Goal: Use online tool/utility: Utilize a website feature to perform a specific function

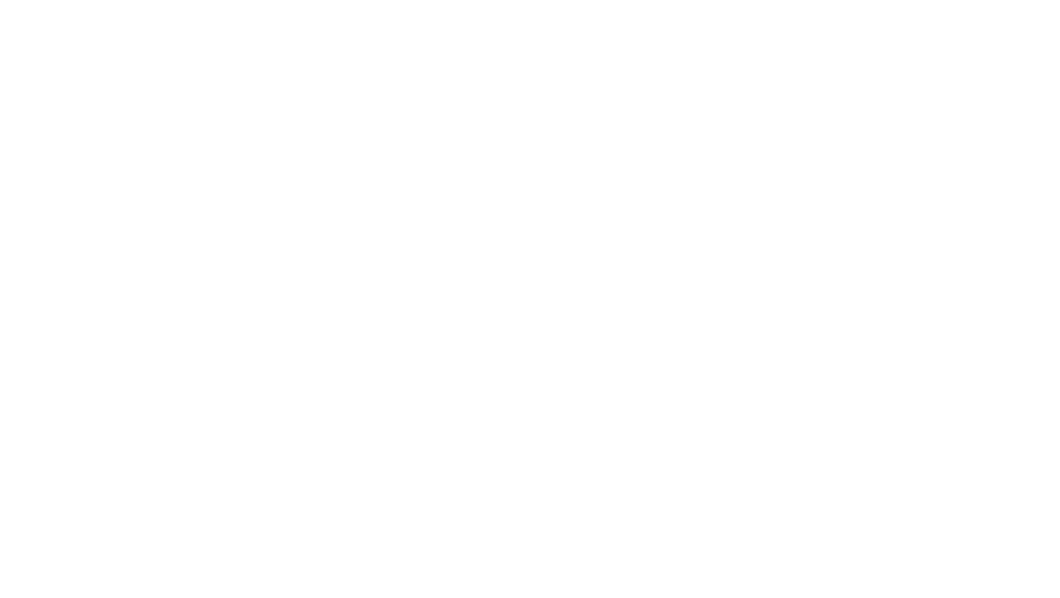
scroll to position [759, 0]
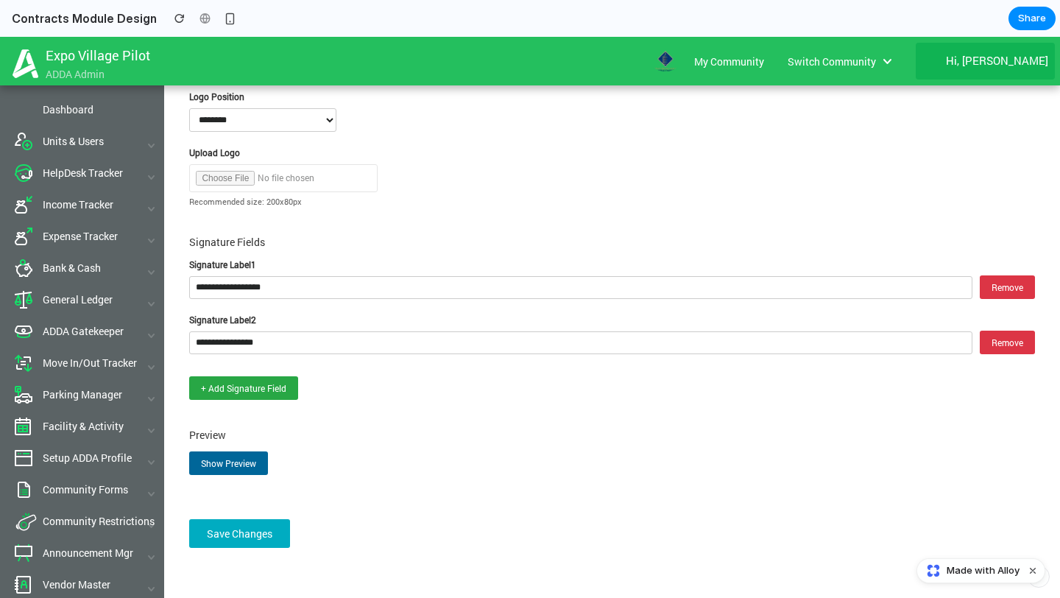
click at [227, 461] on button "Show Preview" at bounding box center [228, 463] width 79 height 24
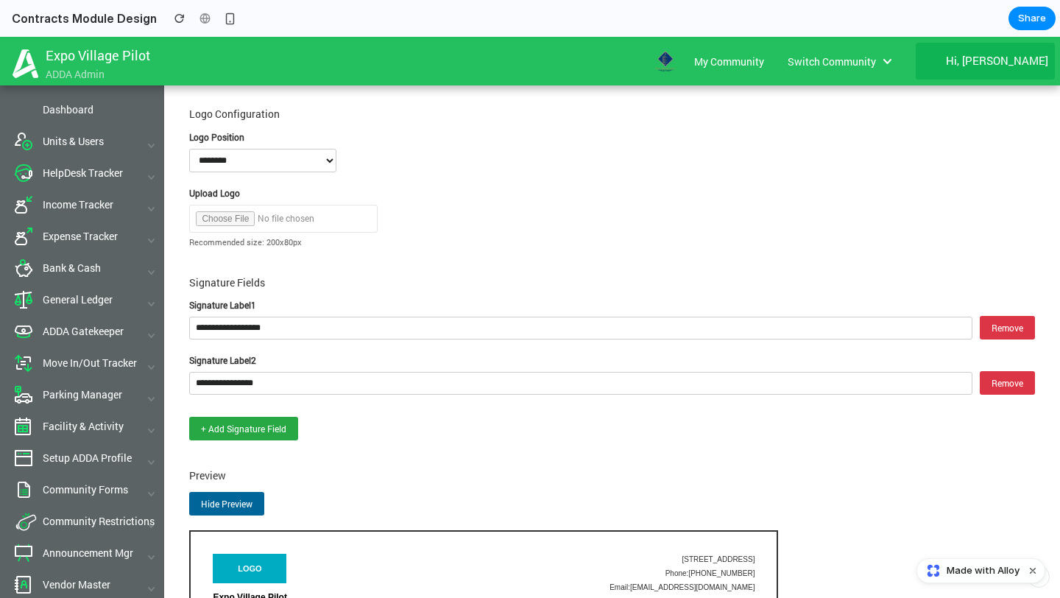
scroll to position [687, 0]
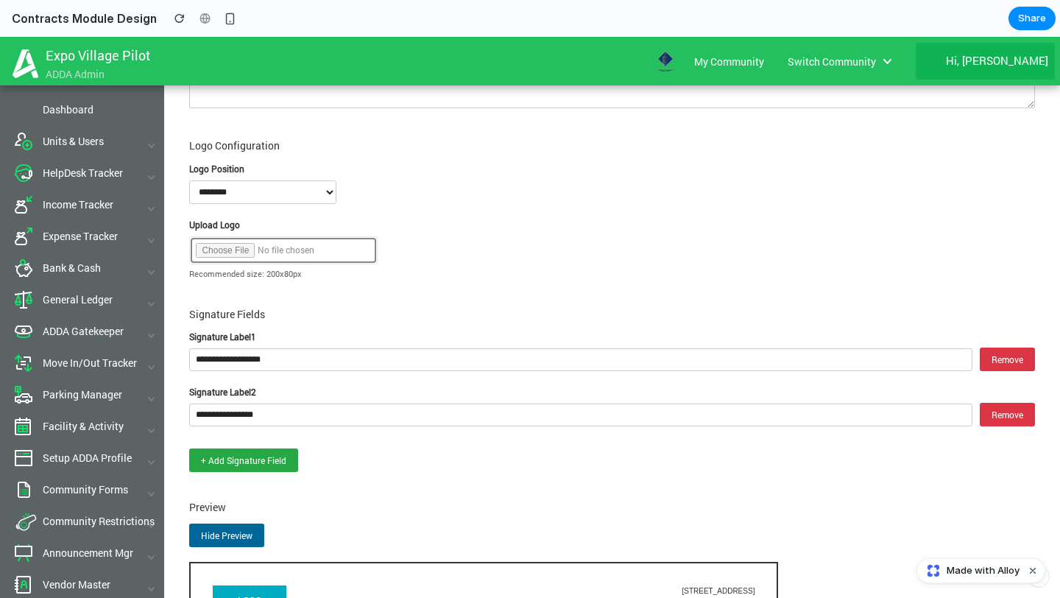
click at [232, 238] on input "file" at bounding box center [283, 250] width 188 height 28
type input "**********"
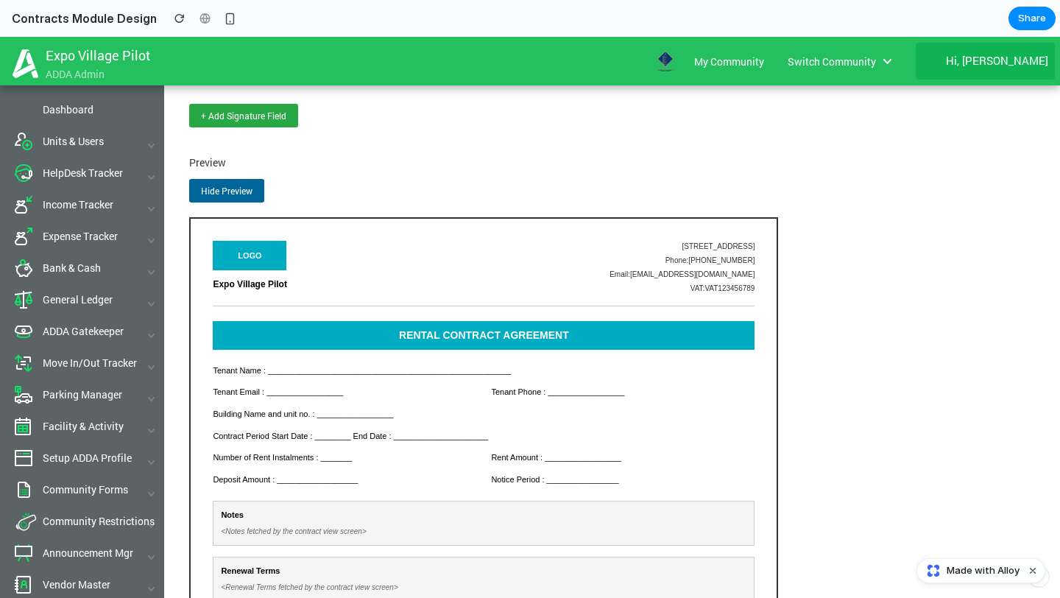
click at [235, 179] on button "Hide Preview" at bounding box center [226, 191] width 75 height 24
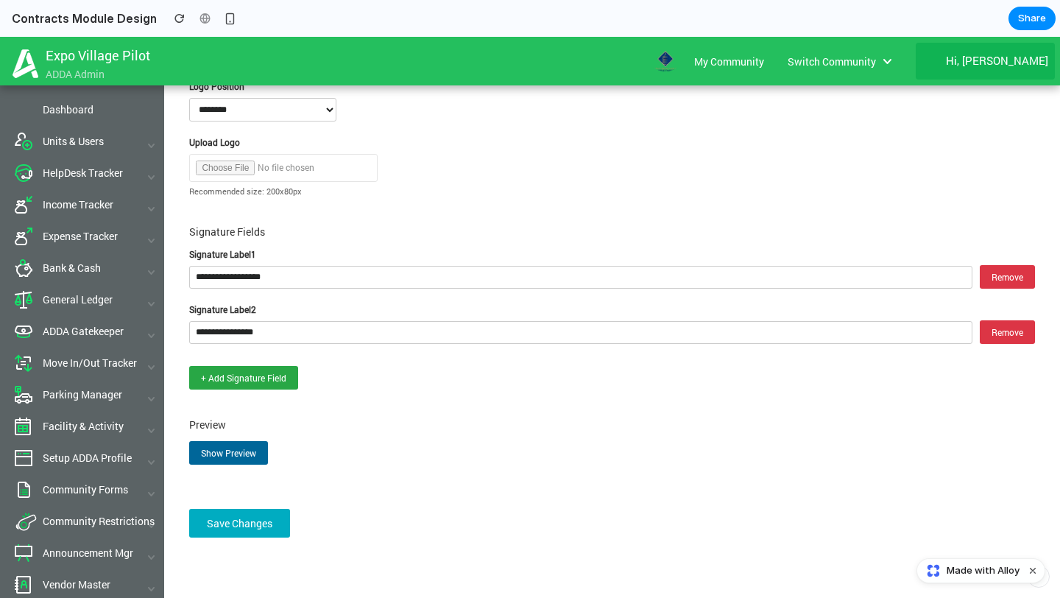
scroll to position [759, 0]
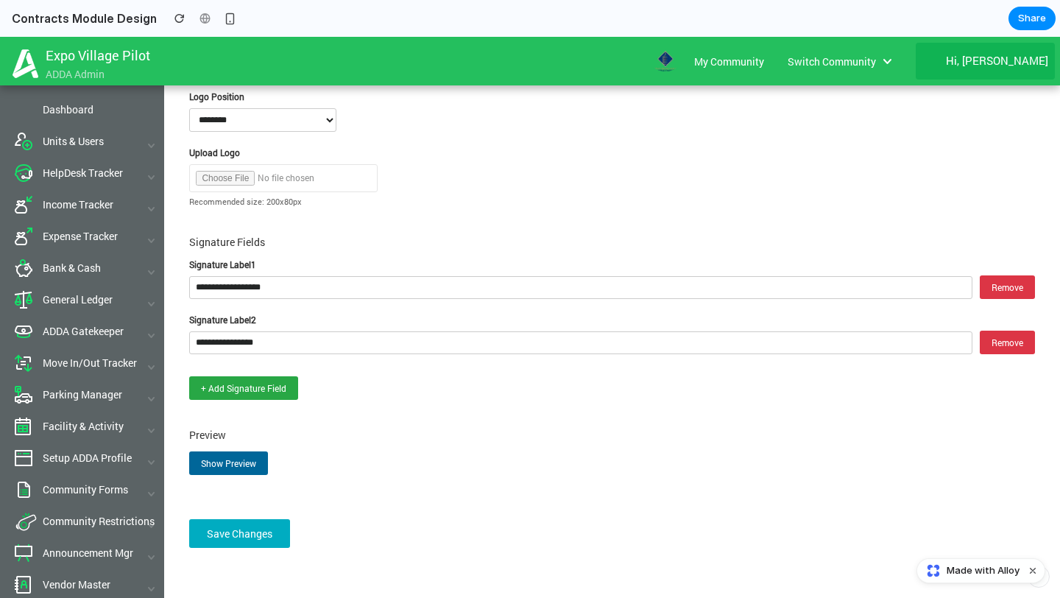
click at [240, 452] on button "Show Preview" at bounding box center [228, 463] width 79 height 24
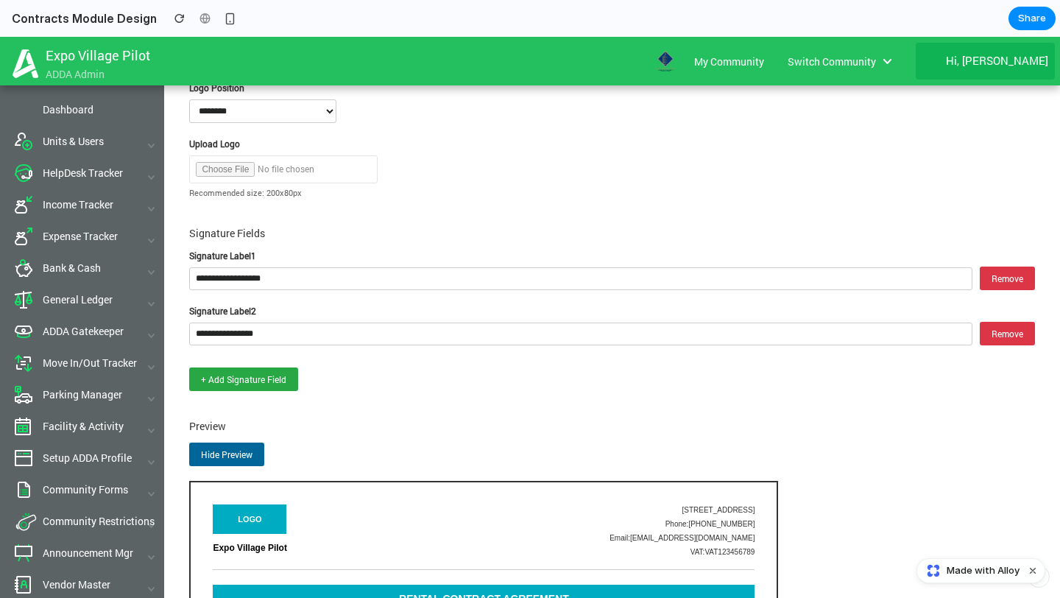
scroll to position [765, 0]
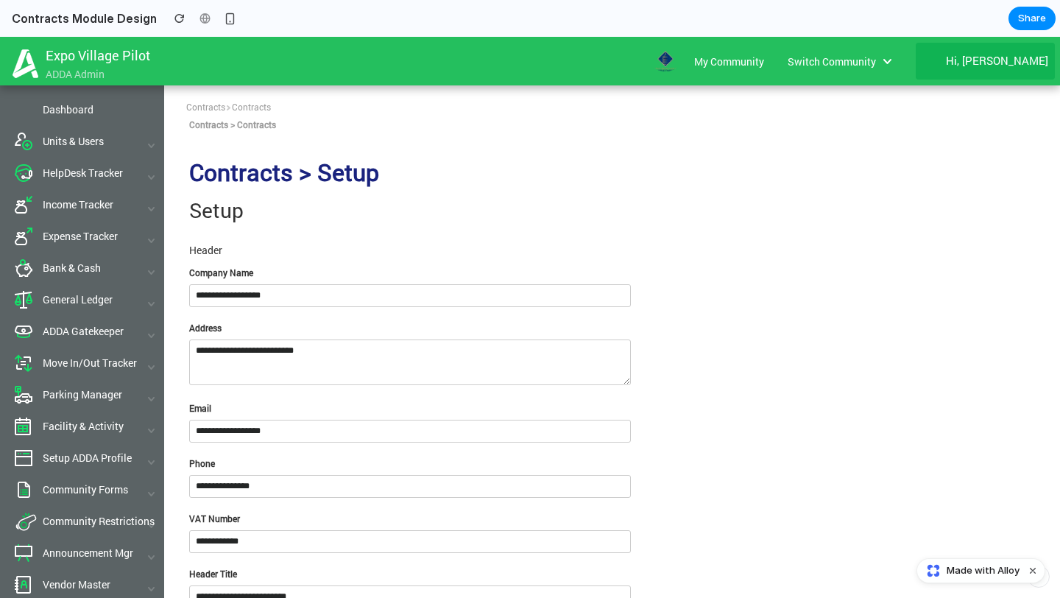
scroll to position [18, 0]
